Goal: Transaction & Acquisition: Purchase product/service

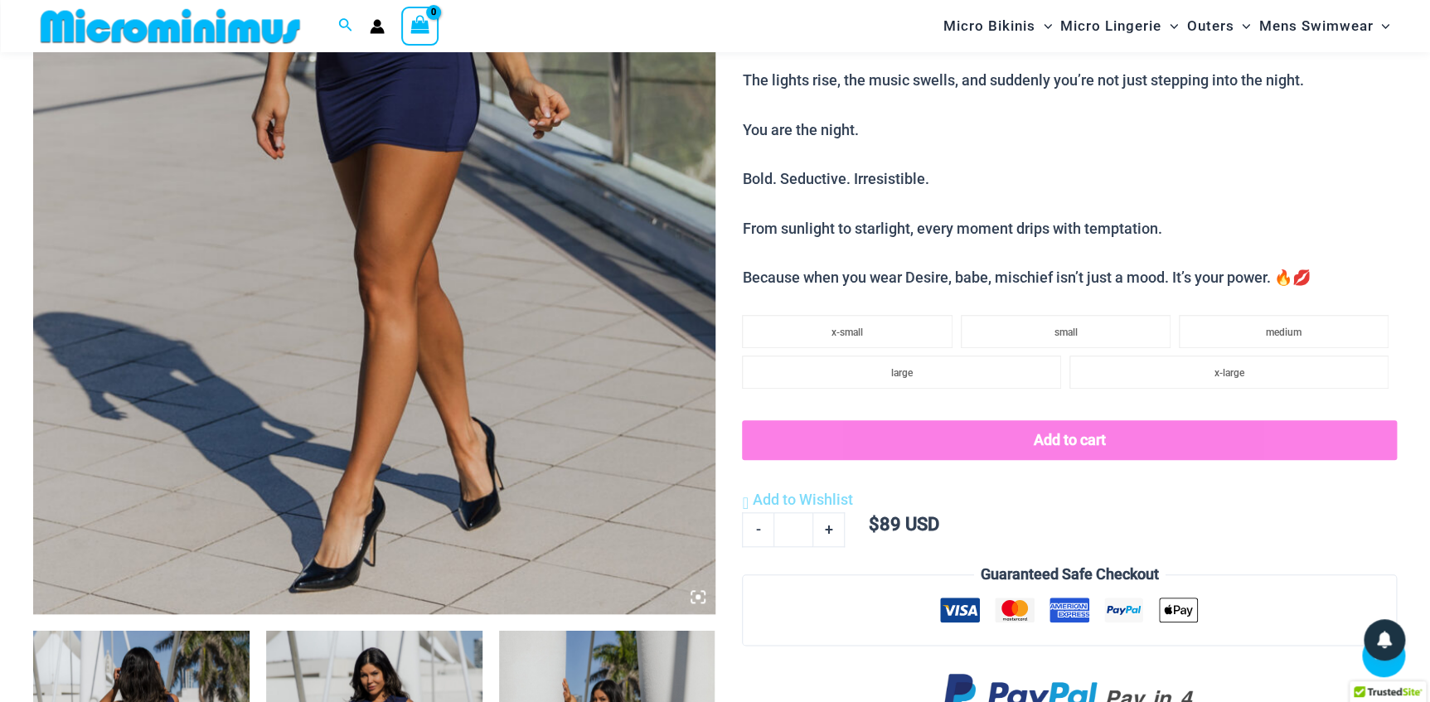
scroll to position [889, 0]
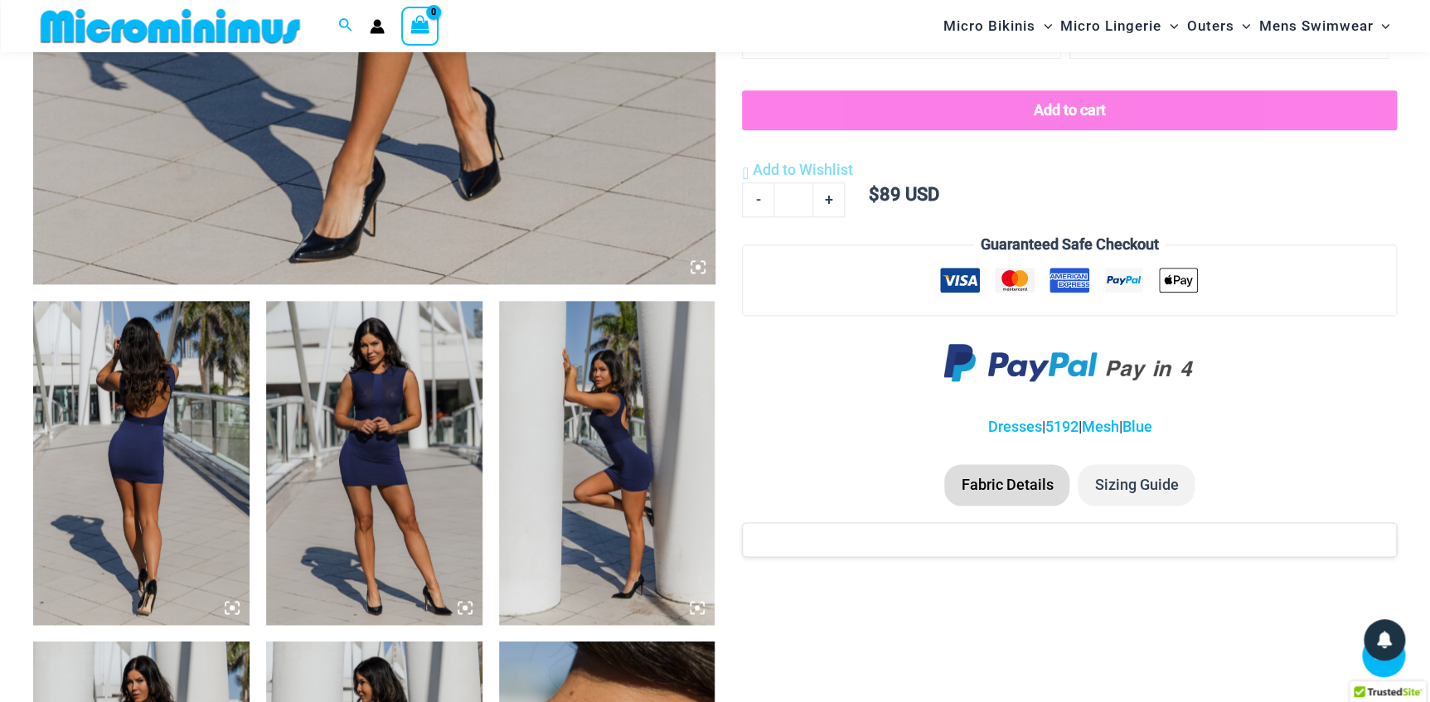
click at [209, 473] on img at bounding box center [141, 463] width 216 height 324
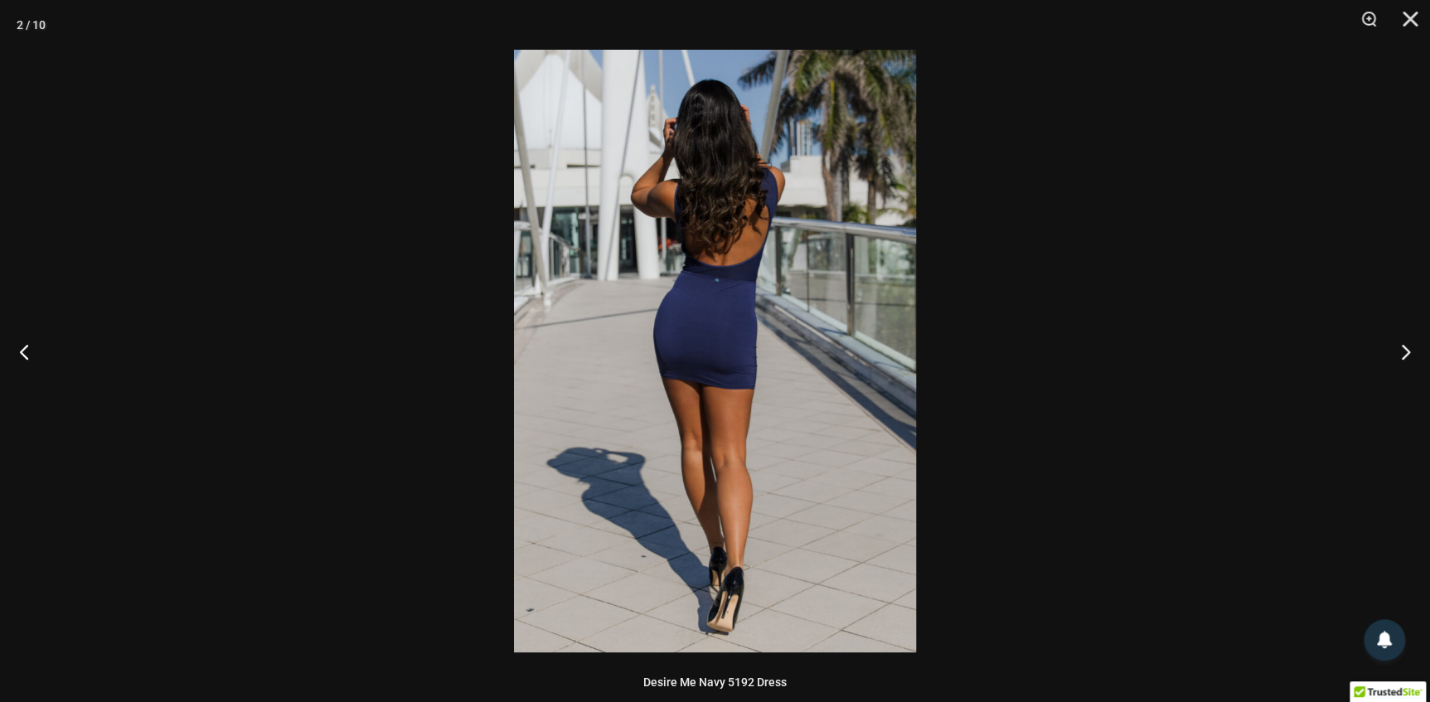
click at [716, 399] on img at bounding box center [715, 351] width 402 height 603
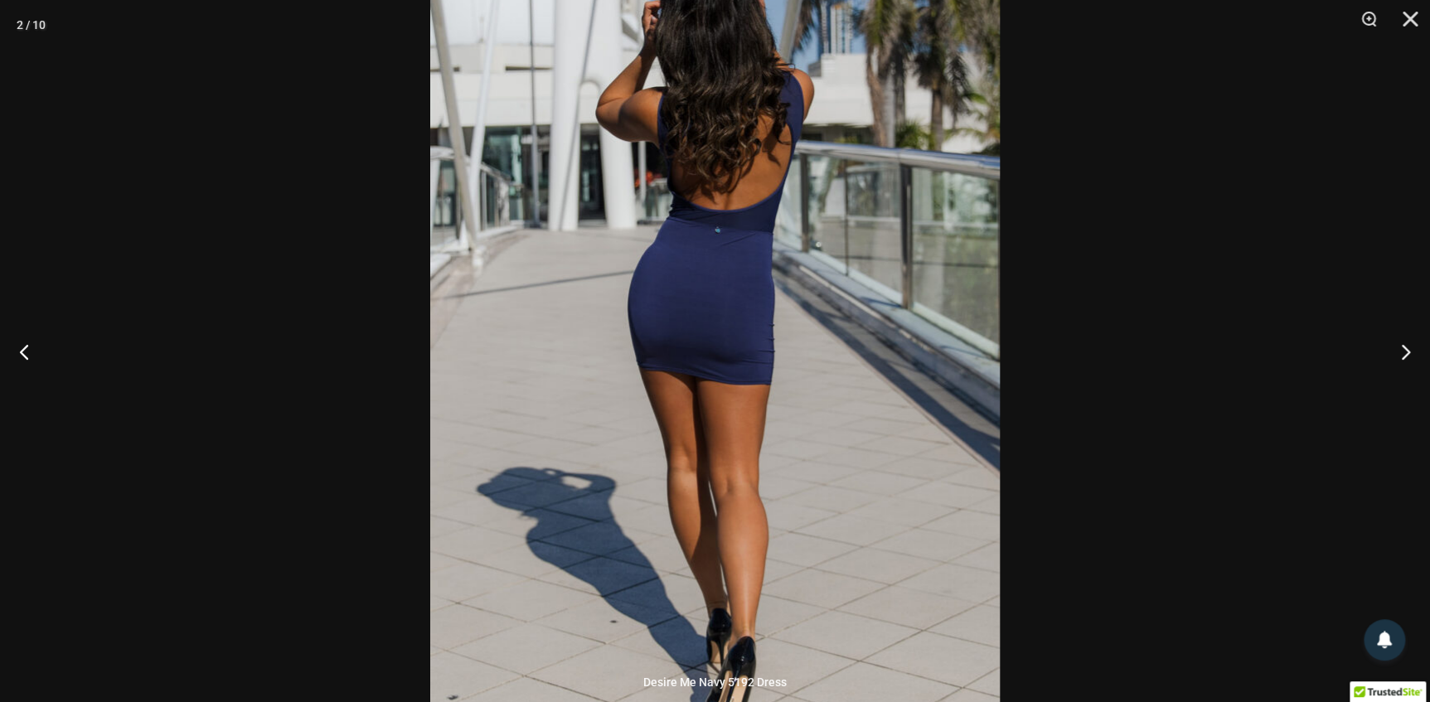
click at [850, 429] on img at bounding box center [714, 331] width 569 height 854
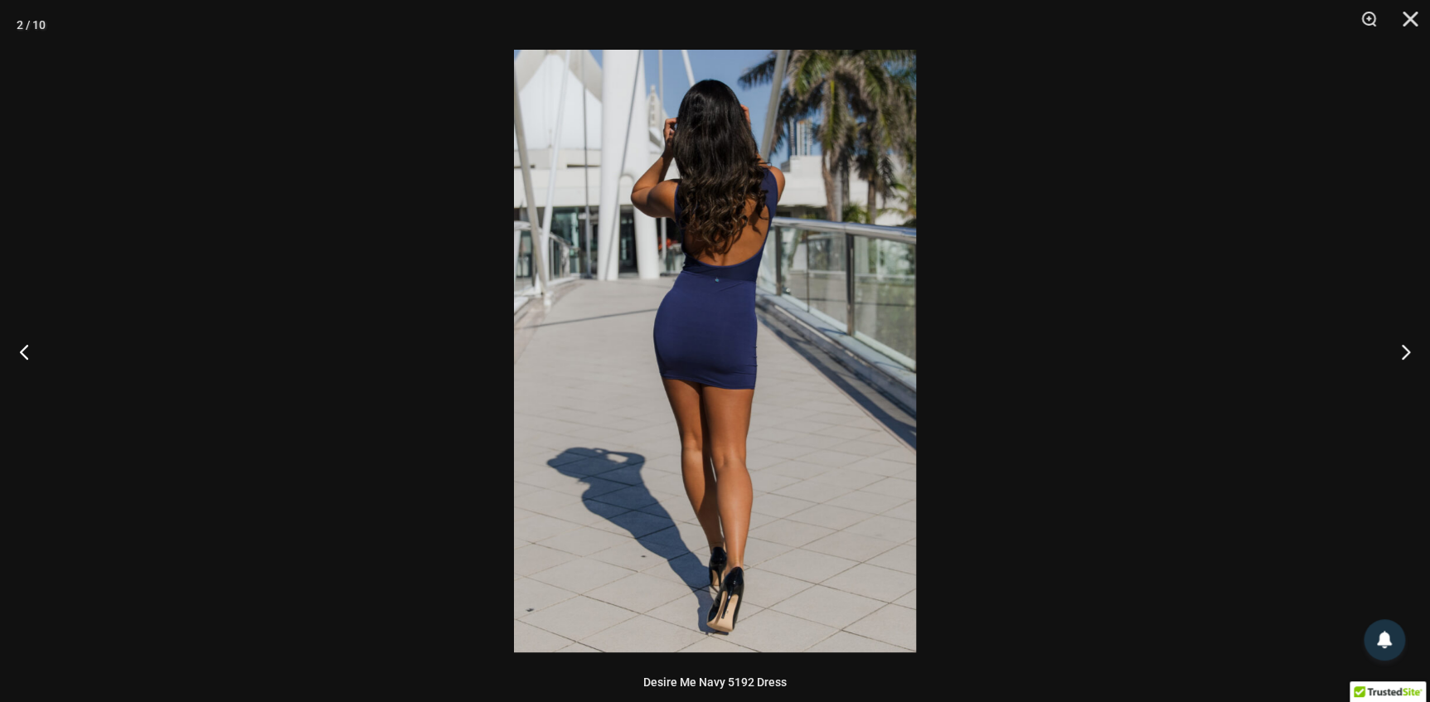
click at [1104, 457] on div at bounding box center [715, 351] width 1430 height 702
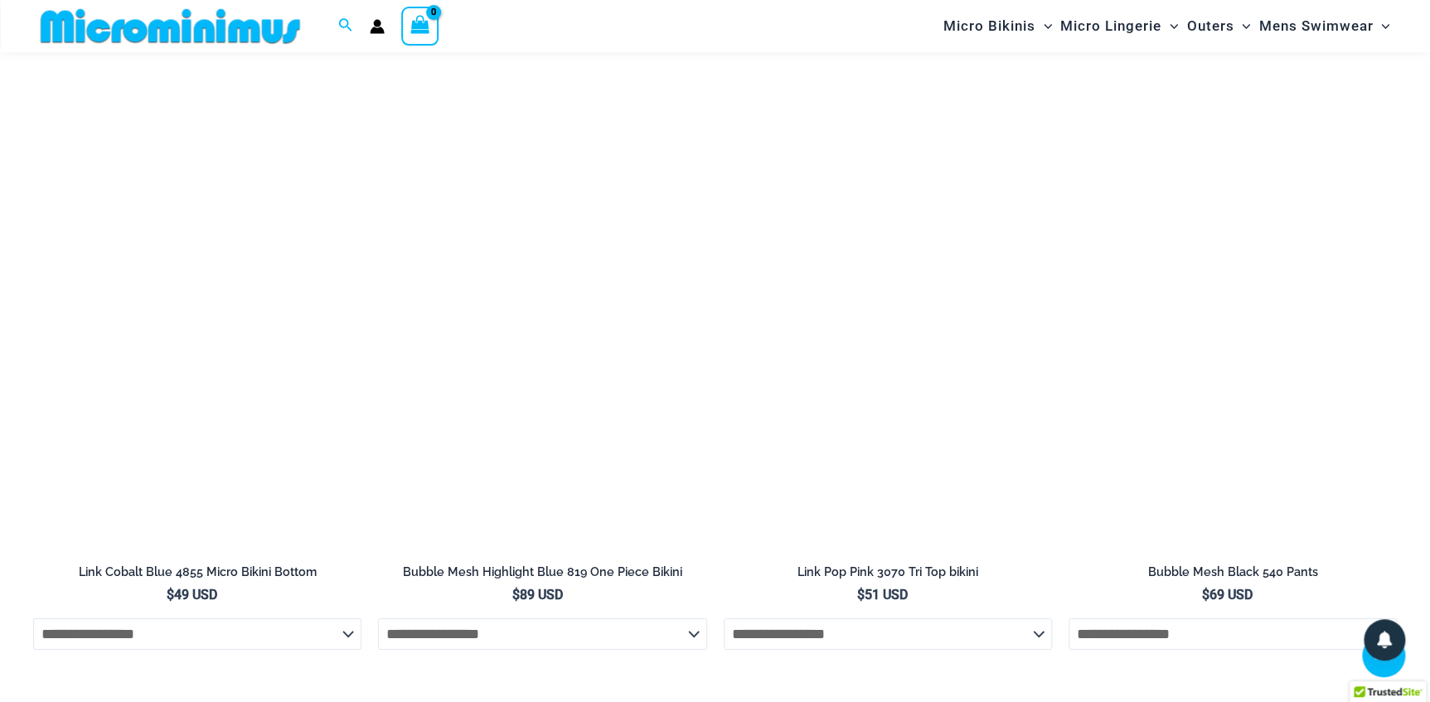
scroll to position [2246, 0]
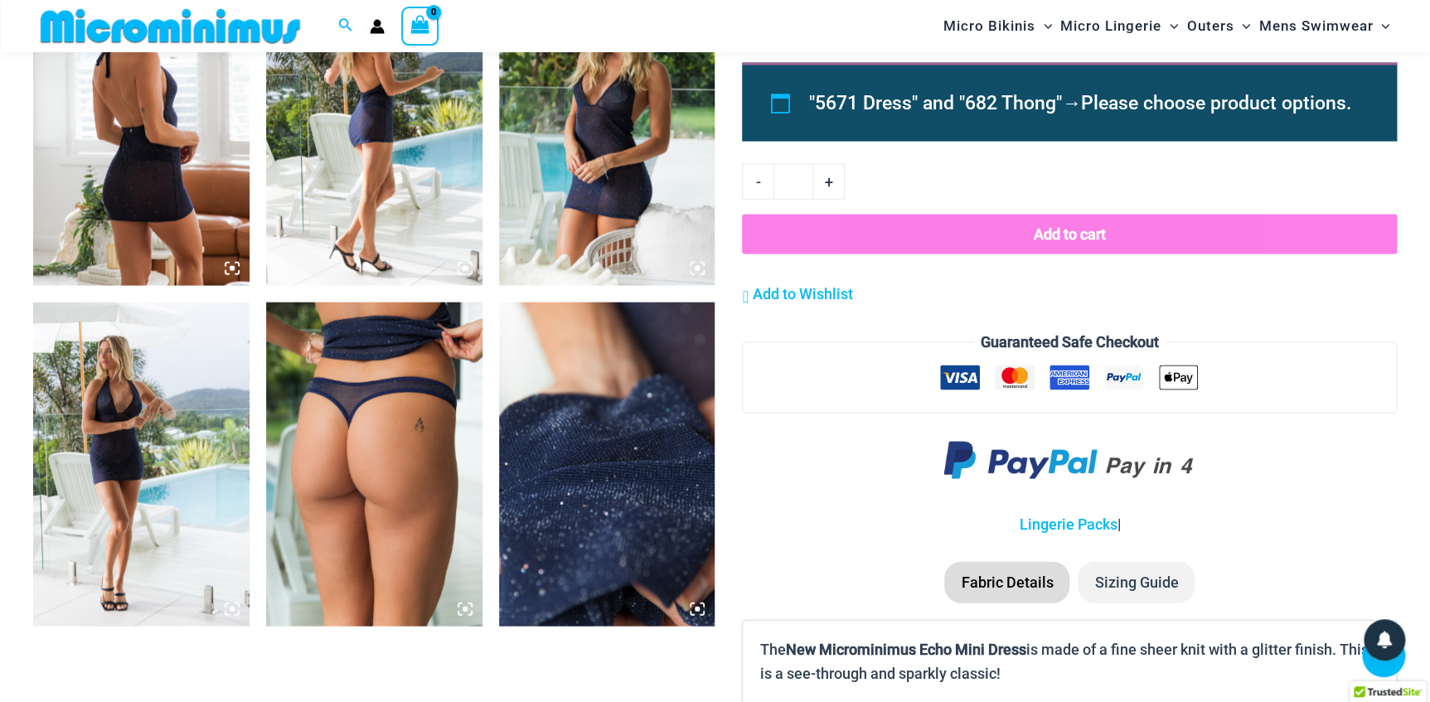
scroll to position [1643, 0]
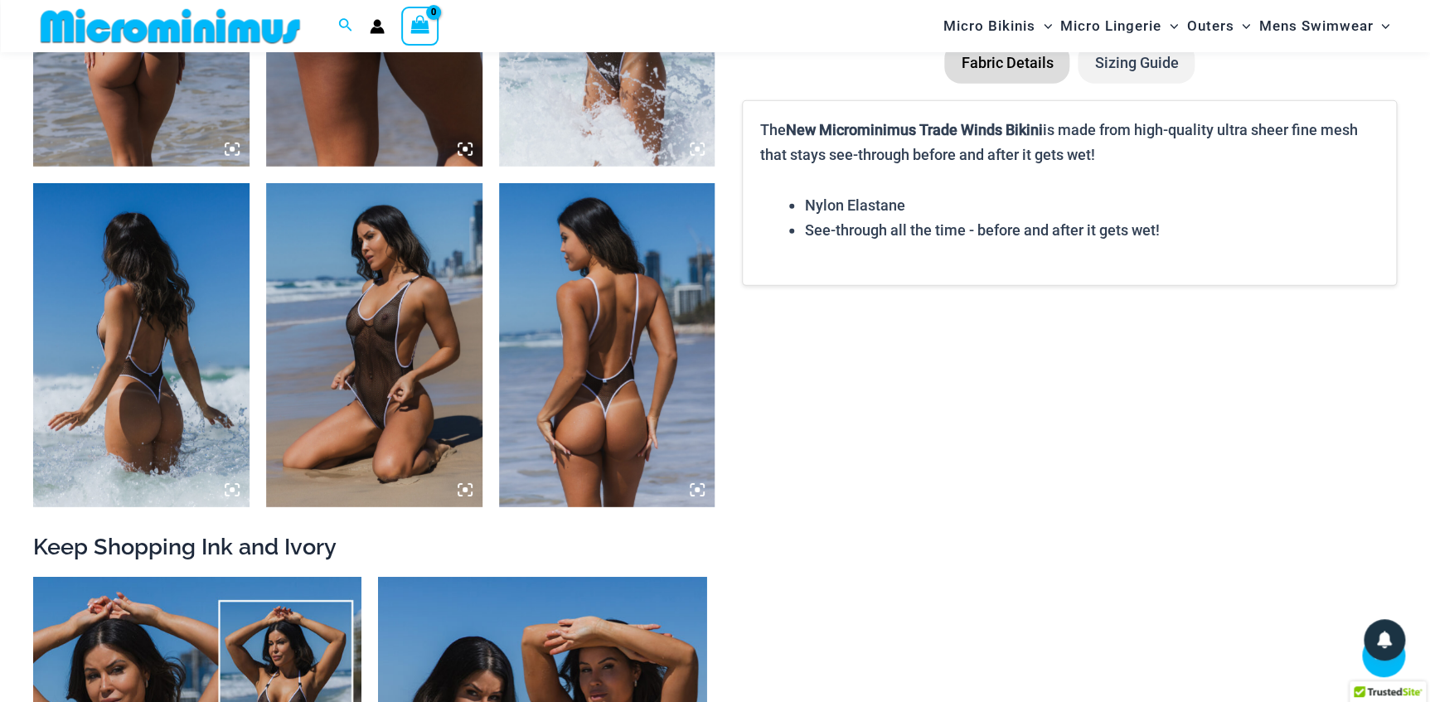
scroll to position [2396, 0]
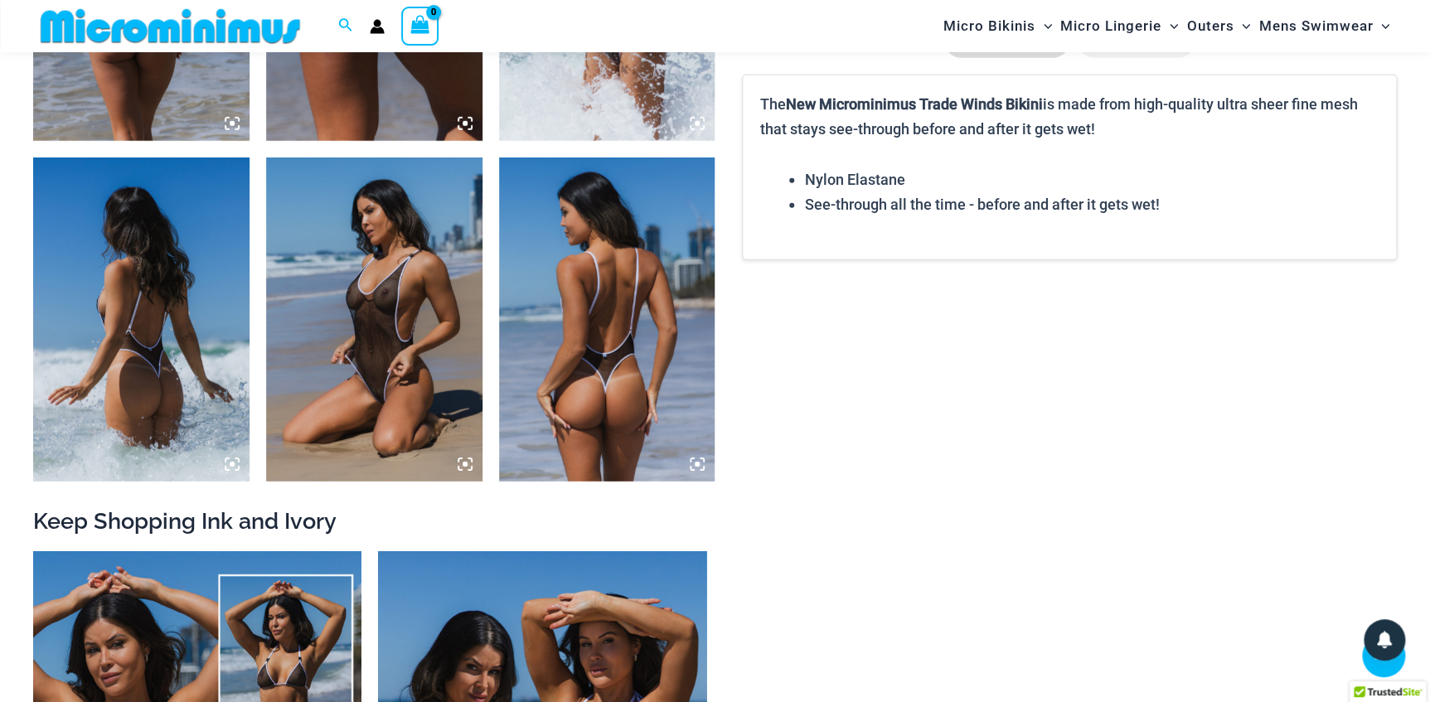
click at [341, 301] on img at bounding box center [374, 319] width 216 height 324
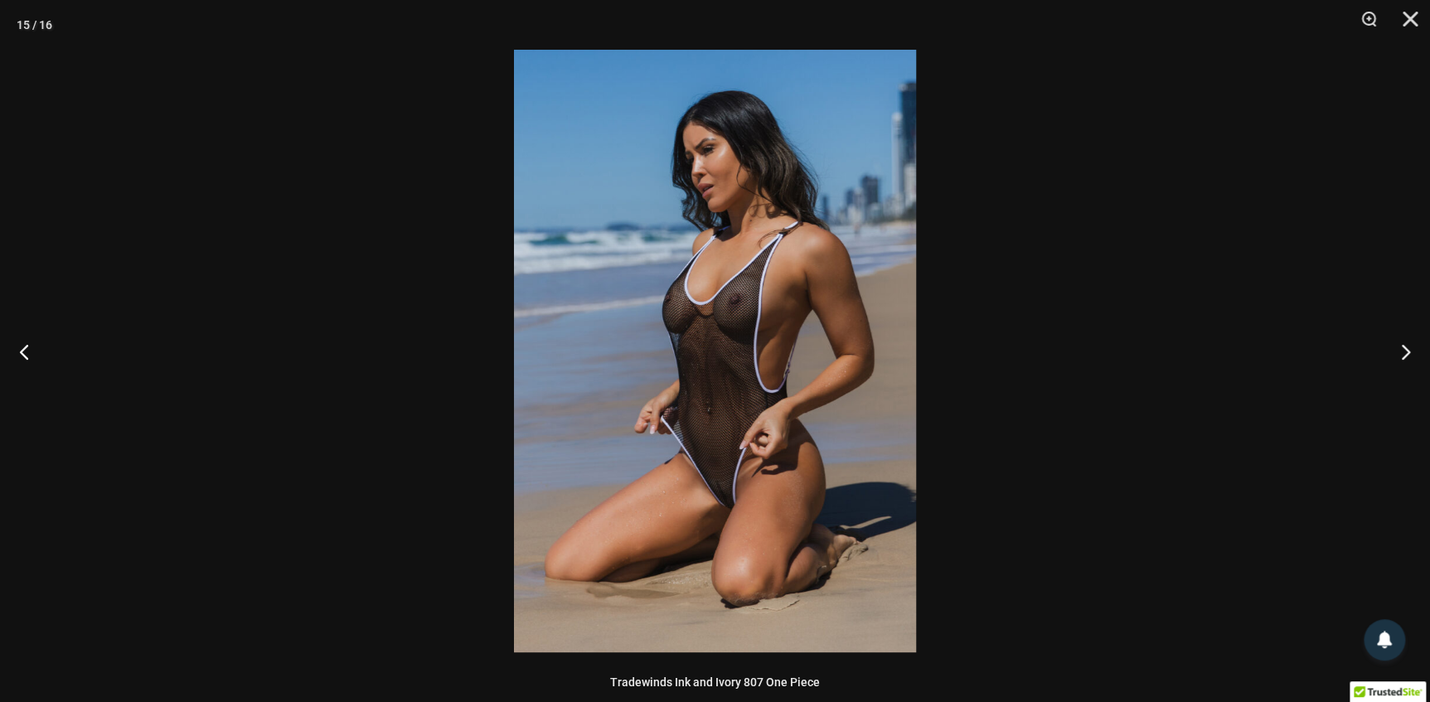
click at [778, 395] on img at bounding box center [715, 351] width 402 height 603
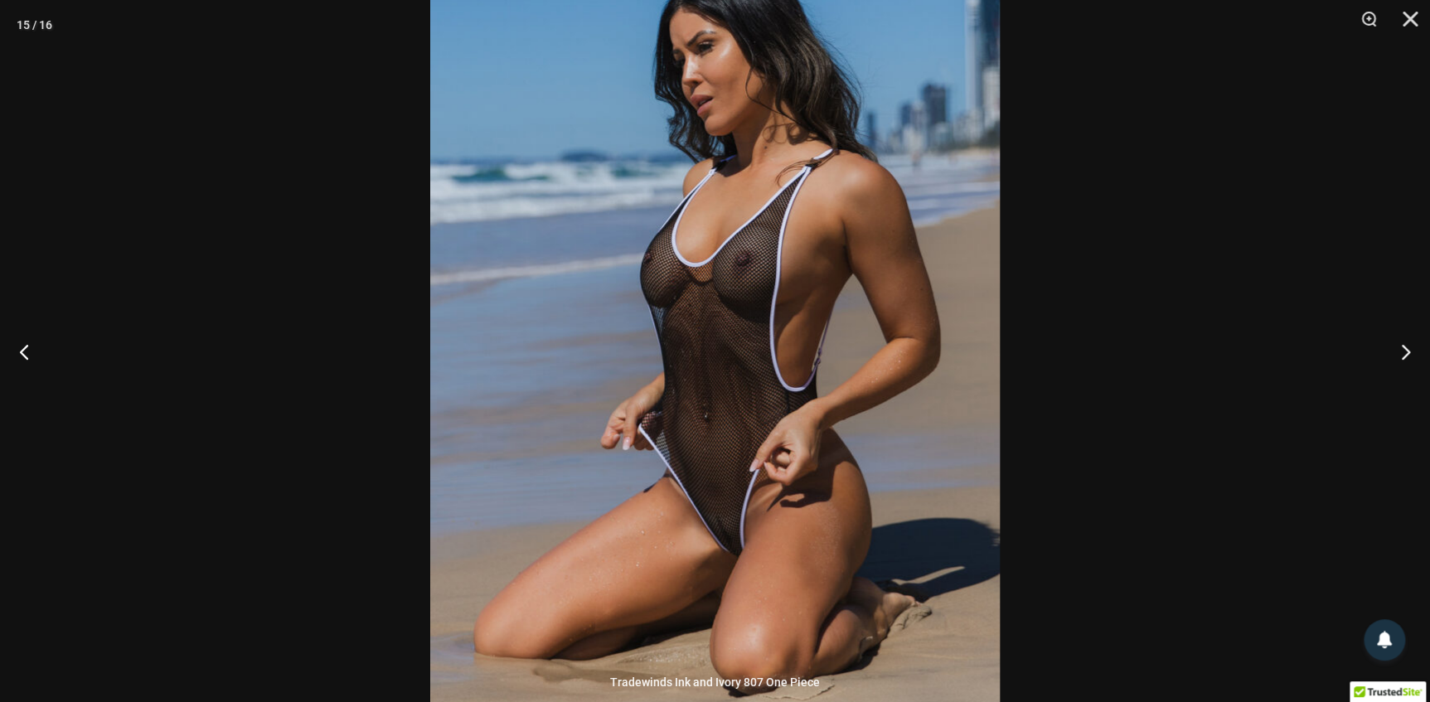
click at [778, 395] on img at bounding box center [714, 333] width 569 height 854
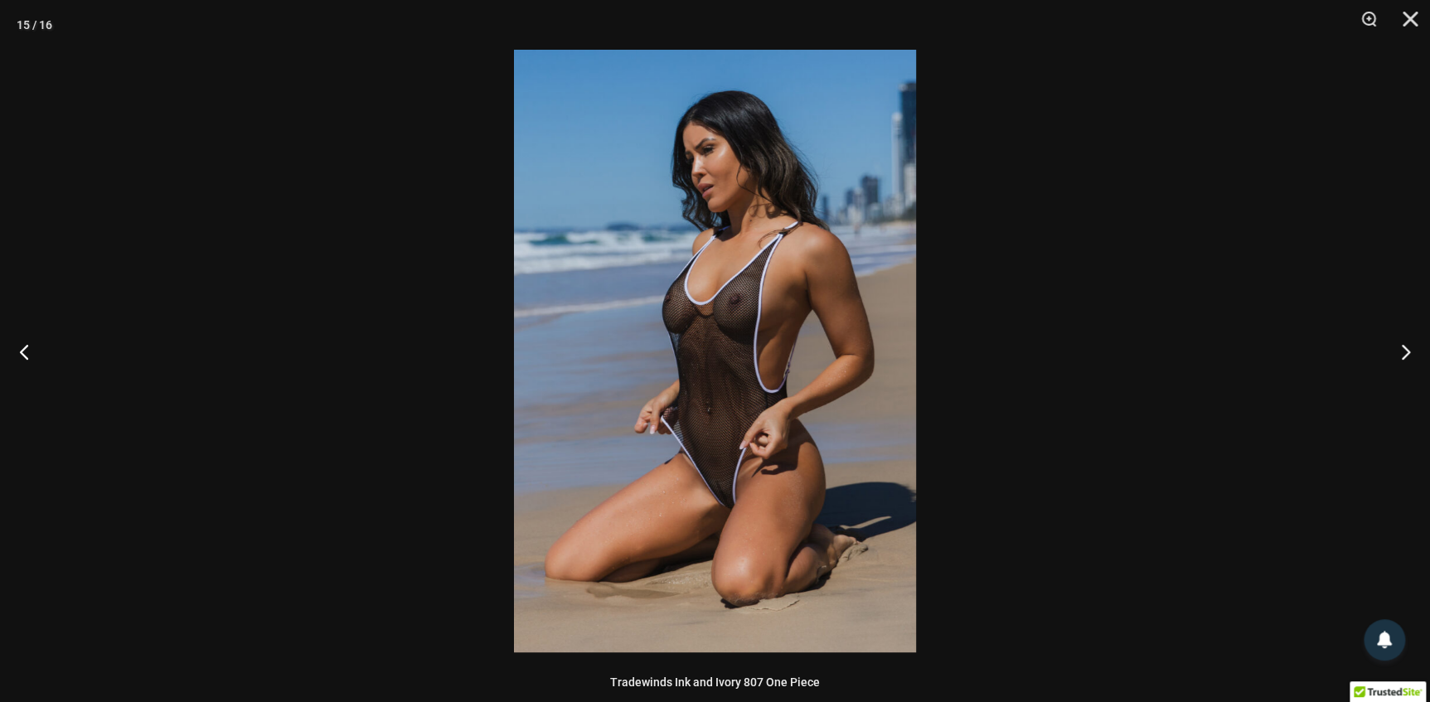
click at [980, 403] on div at bounding box center [715, 351] width 1430 height 702
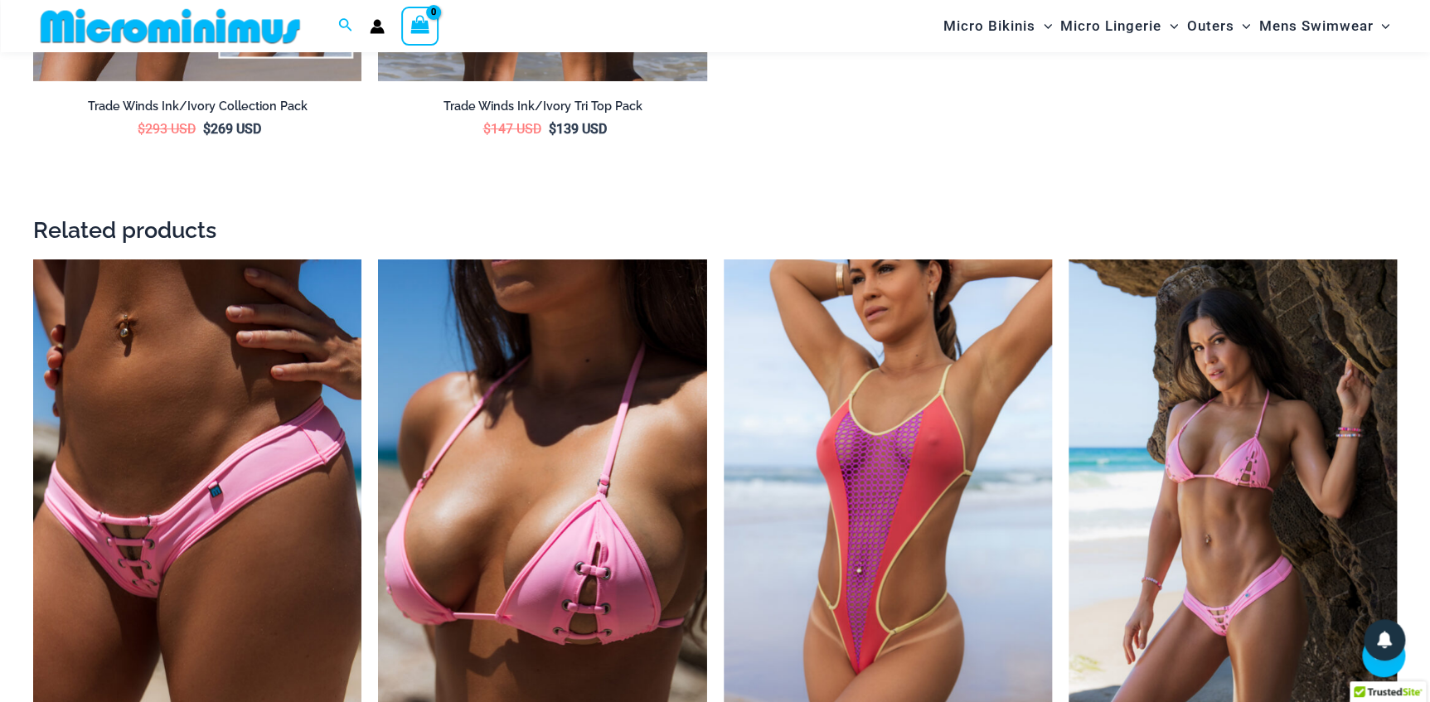
scroll to position [3451, 0]
